Goal: Information Seeking & Learning: Learn about a topic

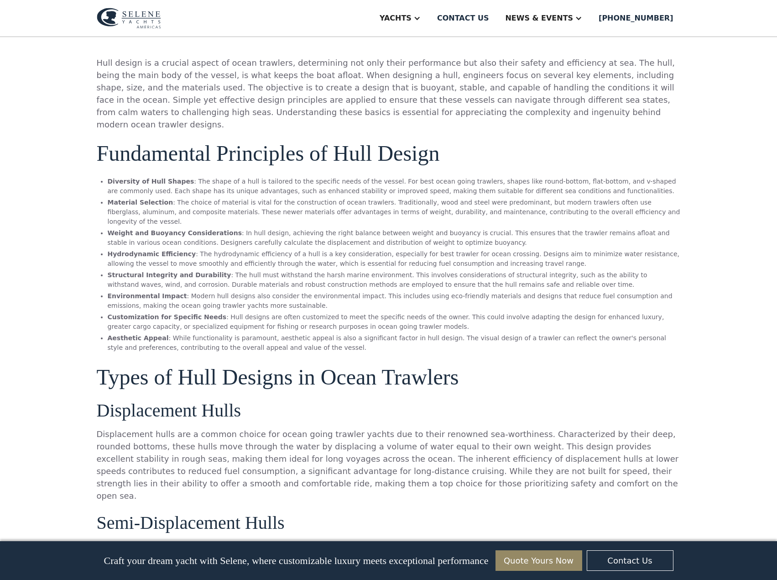
scroll to position [913, 0]
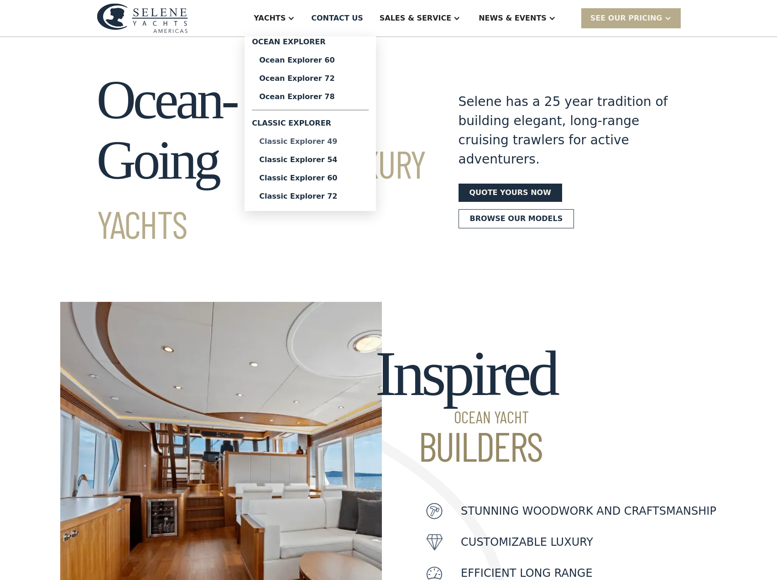
click at [338, 142] on div "Classic Explorer 49" at bounding box center [310, 141] width 102 height 7
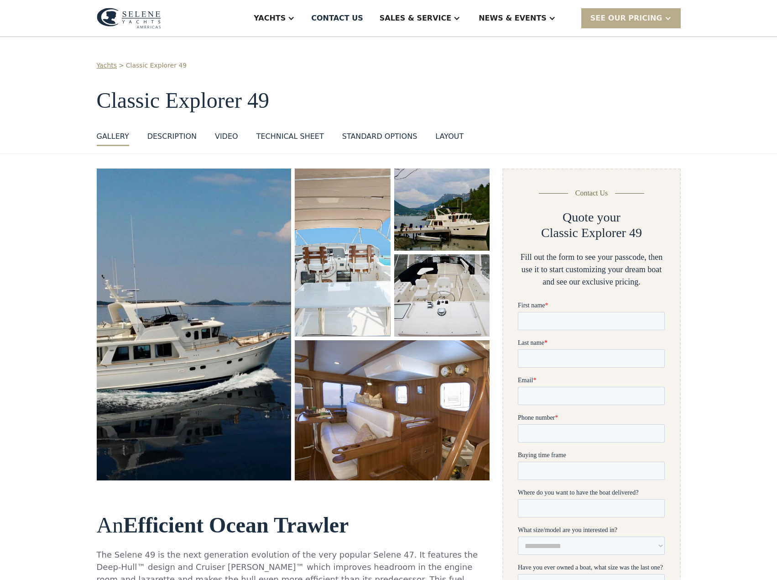
click at [170, 353] on img "open lightbox" at bounding box center [194, 324] width 207 height 330
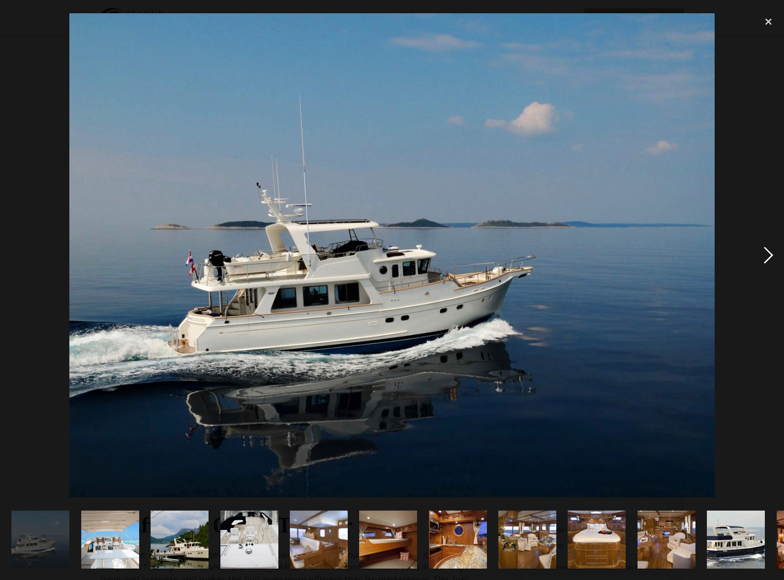
click at [767, 259] on div "next image" at bounding box center [768, 254] width 31 height 487
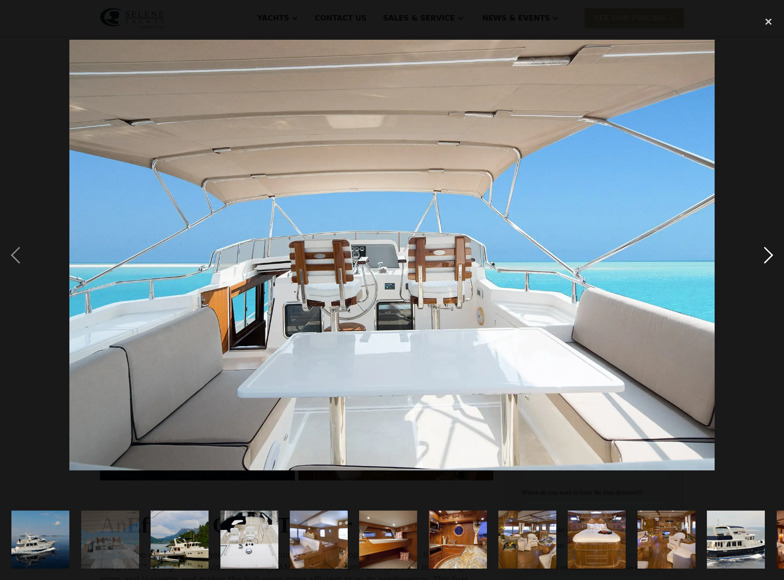
click at [767, 259] on div "next image" at bounding box center [768, 254] width 31 height 487
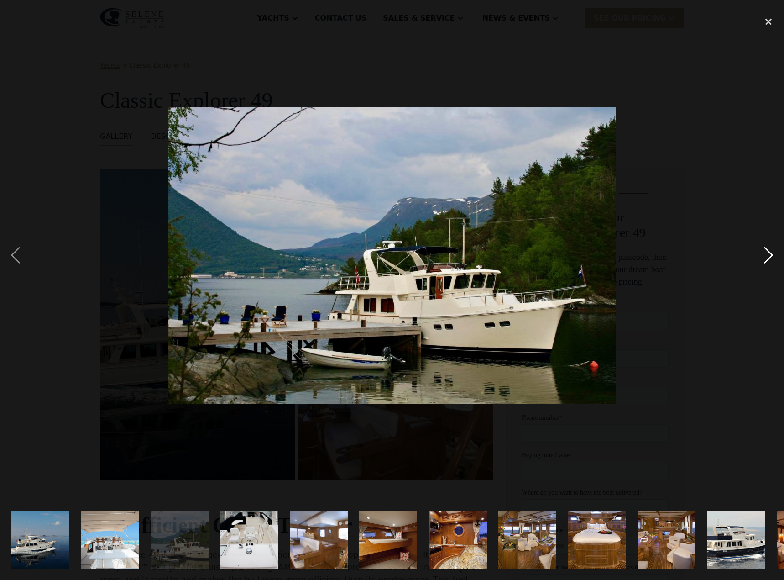
click at [767, 259] on div "next image" at bounding box center [768, 254] width 31 height 487
